Goal: Navigation & Orientation: Find specific page/section

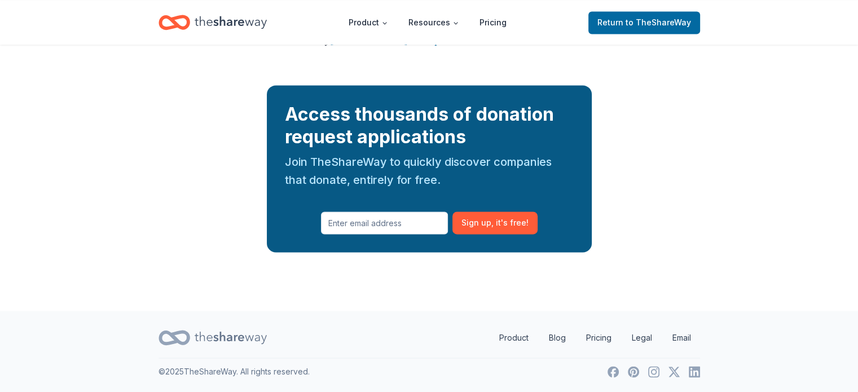
scroll to position [1704, 0]
click at [669, 19] on span "to TheShareWay" at bounding box center [658, 22] width 65 height 10
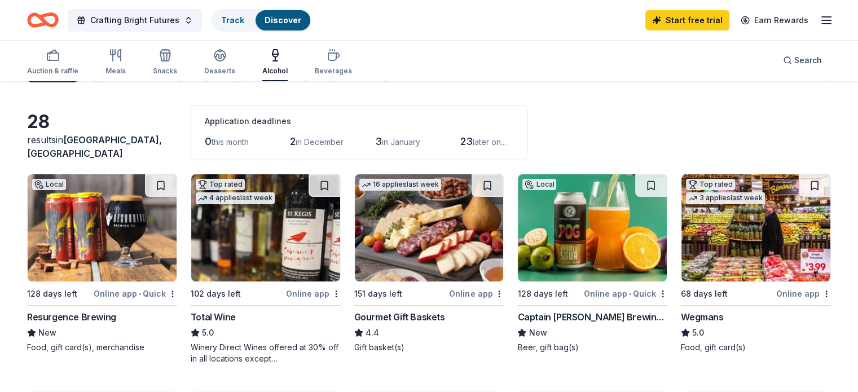
scroll to position [25, 0]
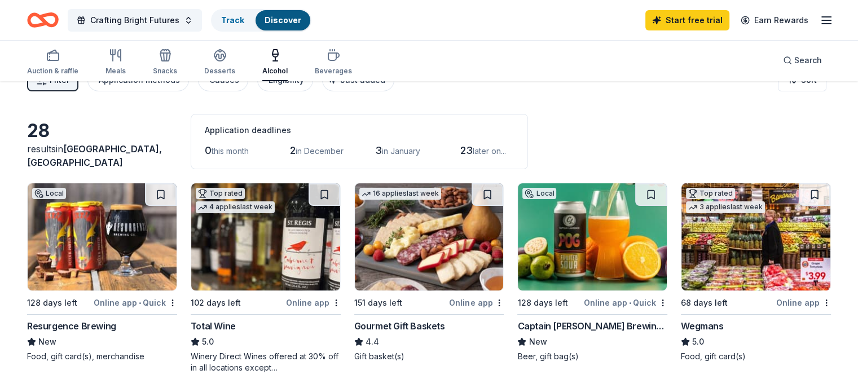
click at [57, 16] on icon "Home" at bounding box center [48, 19] width 17 height 11
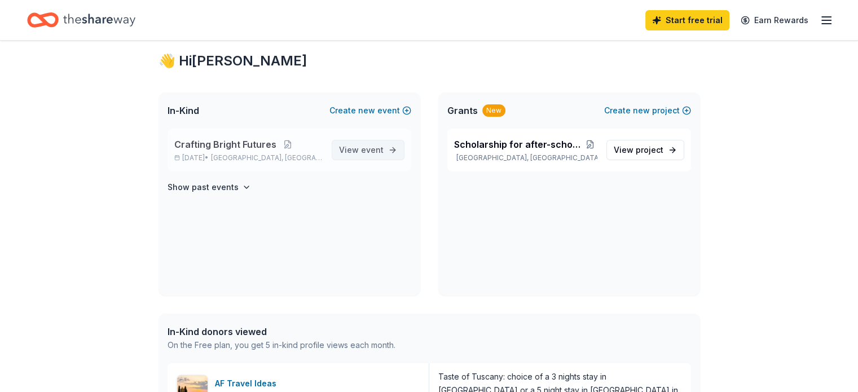
click at [372, 141] on link "View event" at bounding box center [368, 150] width 73 height 20
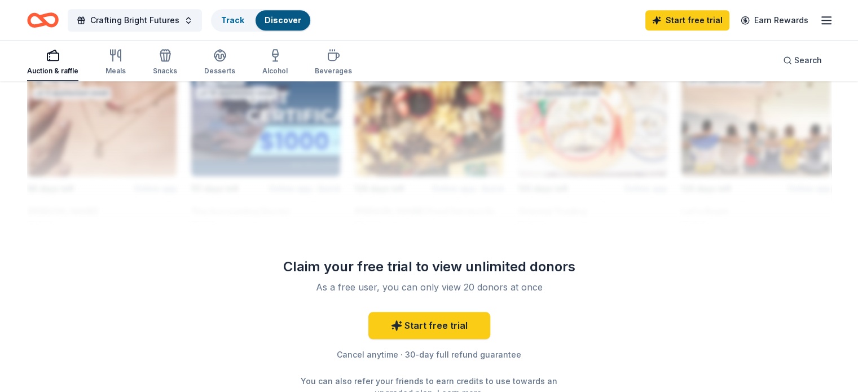
scroll to position [1038, 0]
